Goal: Subscribe to service/newsletter

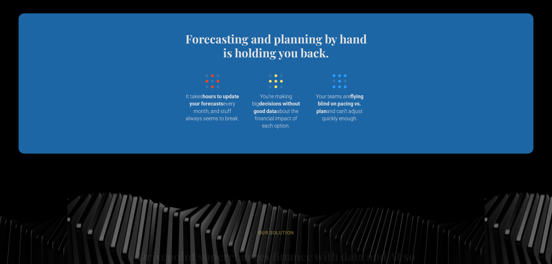
scroll to position [638, 0]
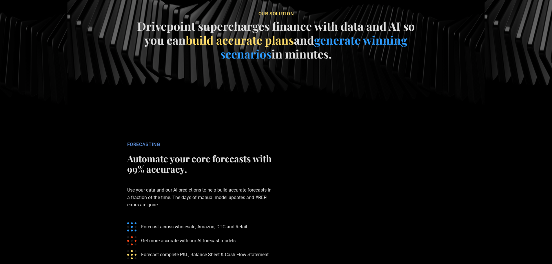
click at [54, 124] on section "our soluTION Drivepoint supercharges finance with data and AI so you can build …" at bounding box center [276, 38] width 552 height 174
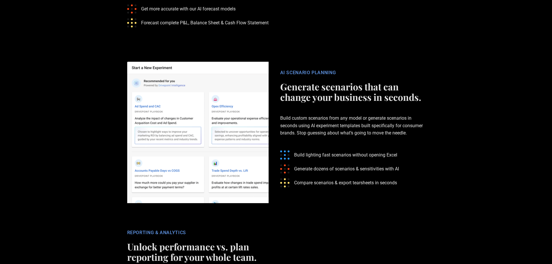
scroll to position [1160, 0]
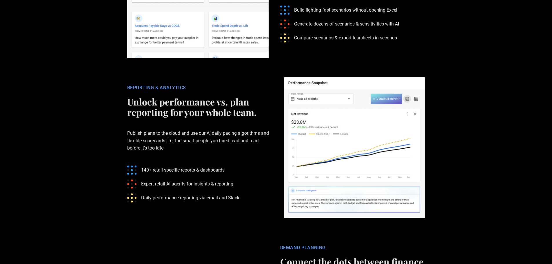
click at [75, 189] on section "REPORTING & ANALYTICS Unlock performance vs. plan reporting for your whole team…" at bounding box center [276, 148] width 552 height 160
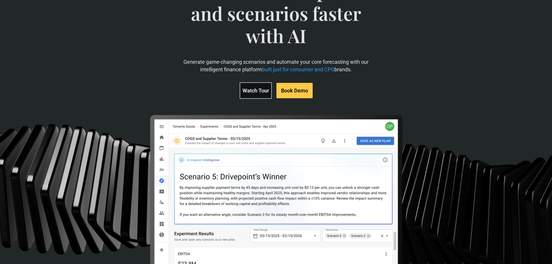
scroll to position [0, 0]
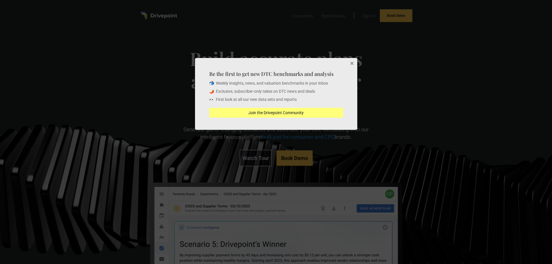
click at [326, 111] on button "Join the Drivepoint Community" at bounding box center [276, 113] width 134 height 10
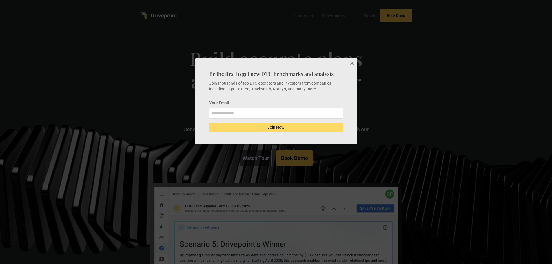
click at [286, 112] on input "Your Email" at bounding box center [276, 113] width 134 height 10
type input "**********"
click at [275, 126] on button "Join Now" at bounding box center [276, 128] width 134 height 10
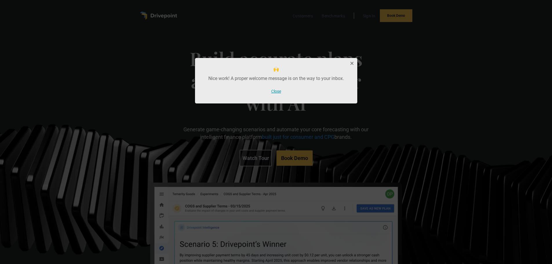
click at [141, 24] on div at bounding box center [276, 132] width 552 height 264
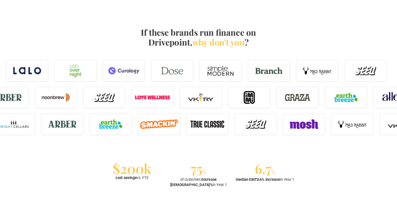
scroll to position [377, 0]
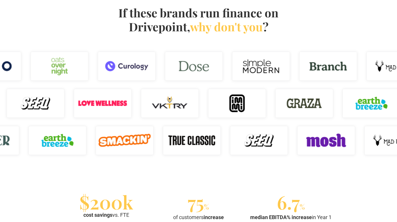
drag, startPoint x: 363, startPoint y: 106, endPoint x: 369, endPoint y: 98, distance: 10.1
click at [363, 106] on img at bounding box center [372, 103] width 58 height 29
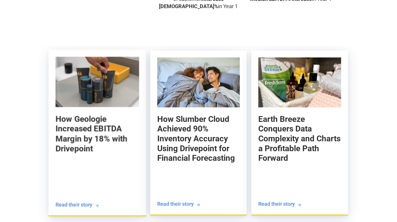
scroll to position [609, 0]
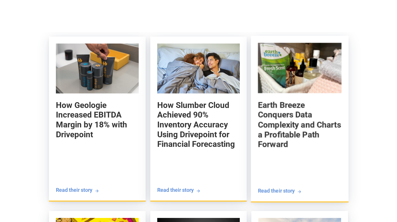
click at [268, 125] on h5 "Earth Breeze Conquers Data Complexity and Charts a Profitable Path Forward" at bounding box center [299, 124] width 83 height 49
